Goal: Navigation & Orientation: Go to known website

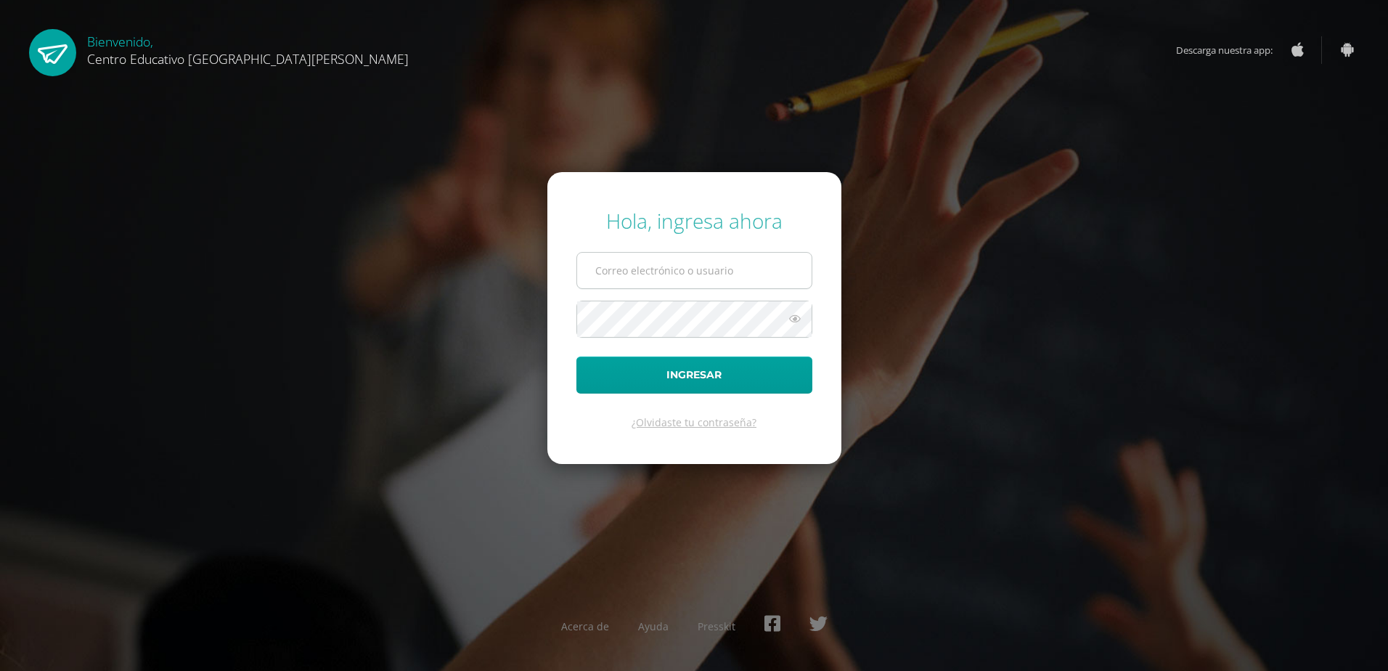
type input "[EMAIL_ADDRESS][PERSON_NAME][DOMAIN_NAME]"
click at [800, 314] on icon at bounding box center [794, 318] width 19 height 17
click at [799, 314] on icon at bounding box center [794, 318] width 20 height 17
click at [764, 355] on form "Hola, ingresa ahora [EMAIL_ADDRESS][PERSON_NAME][DOMAIN_NAME] Ingresar ¿Olvidas…" at bounding box center [694, 318] width 294 height 292
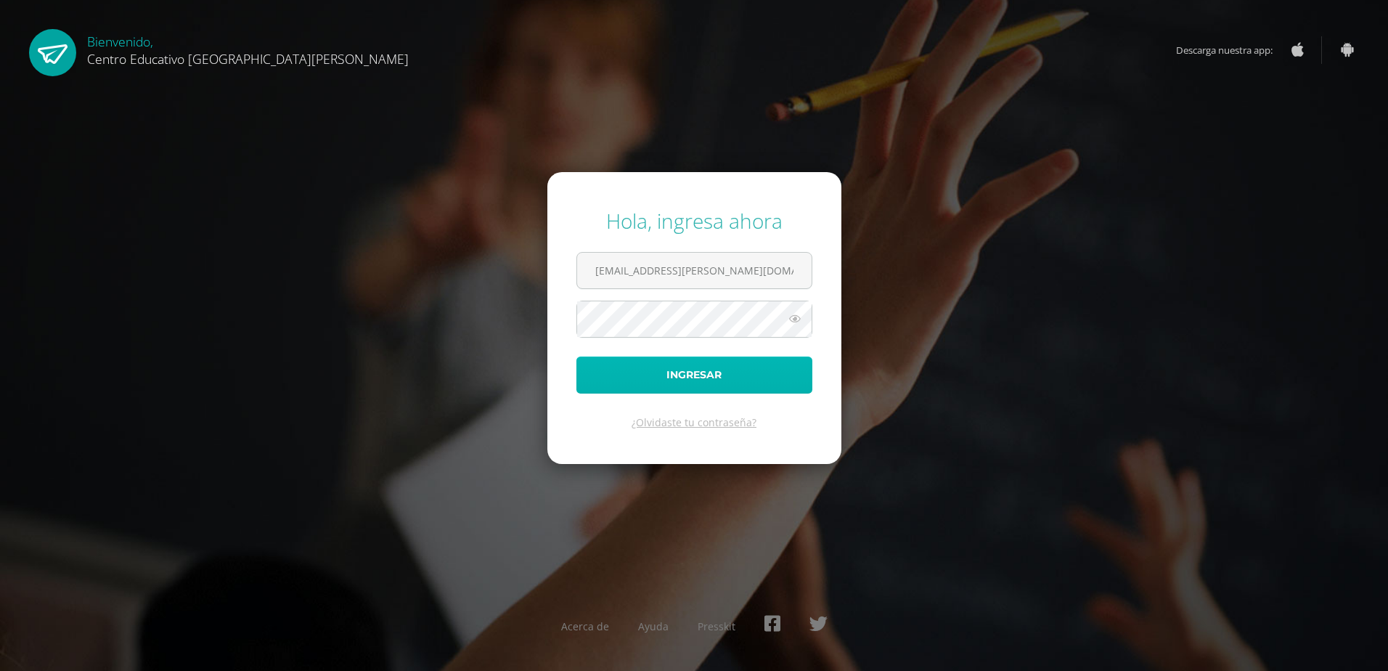
click at [749, 371] on button "Ingresar" at bounding box center [694, 374] width 236 height 37
